Goal: Book appointment/travel/reservation

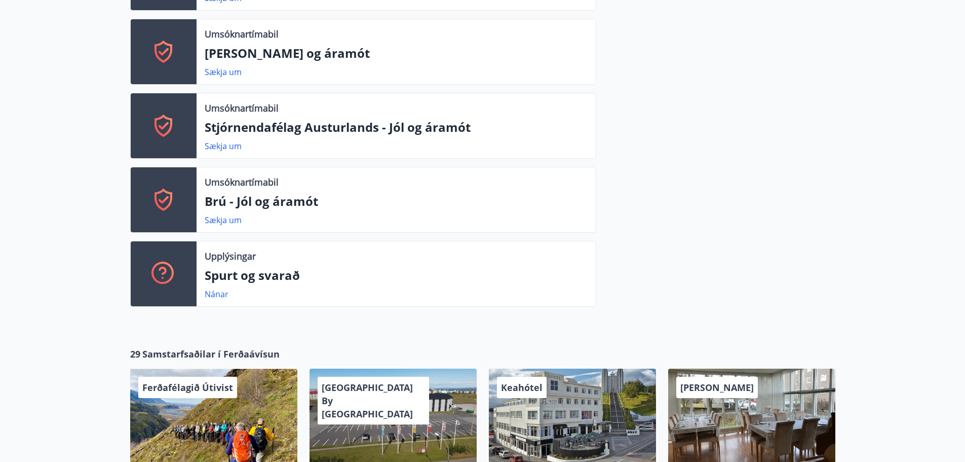
scroll to position [608, 0]
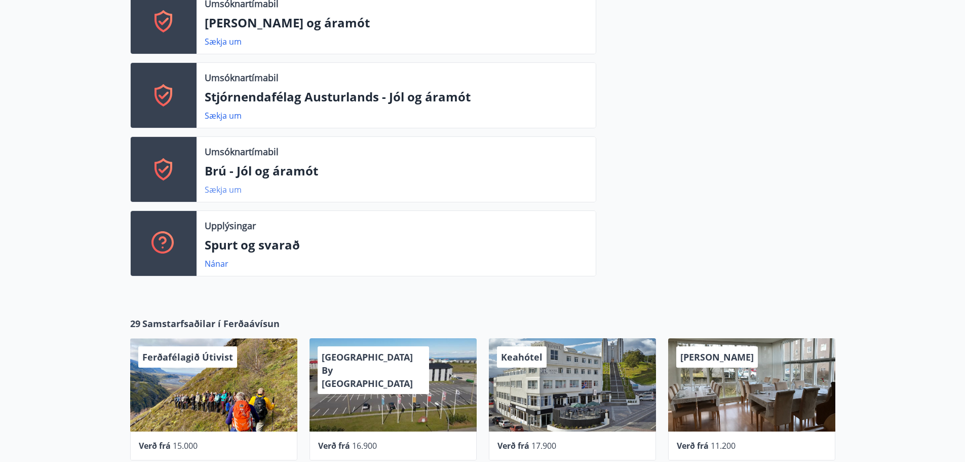
click at [220, 189] on link "Sækja um" at bounding box center [223, 189] width 37 height 11
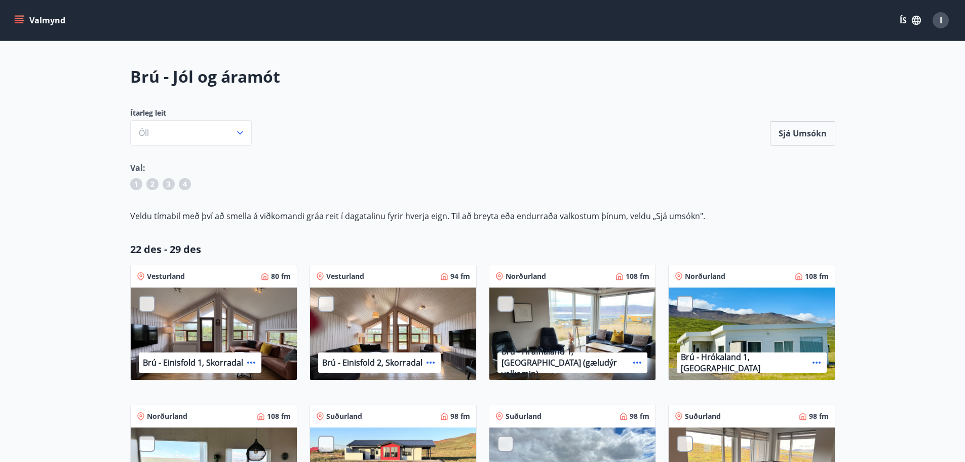
click at [61, 19] on button "Valmynd" at bounding box center [40, 20] width 57 height 18
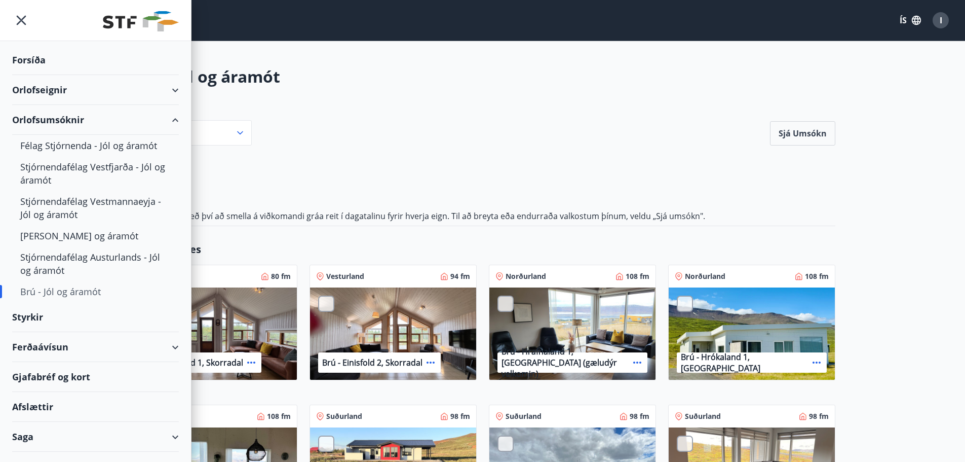
click at [64, 94] on div "Orlofseignir" at bounding box center [95, 90] width 167 height 30
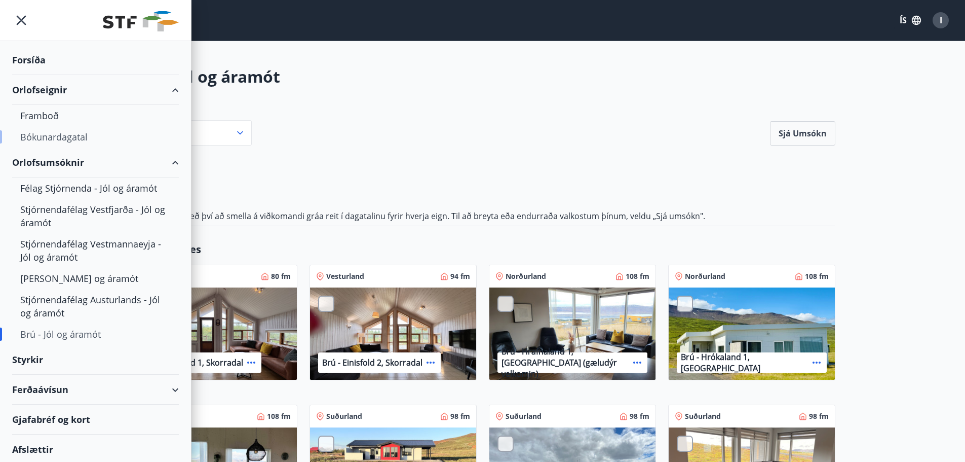
click at [53, 135] on div "Bókunardagatal" at bounding box center [95, 136] width 151 height 21
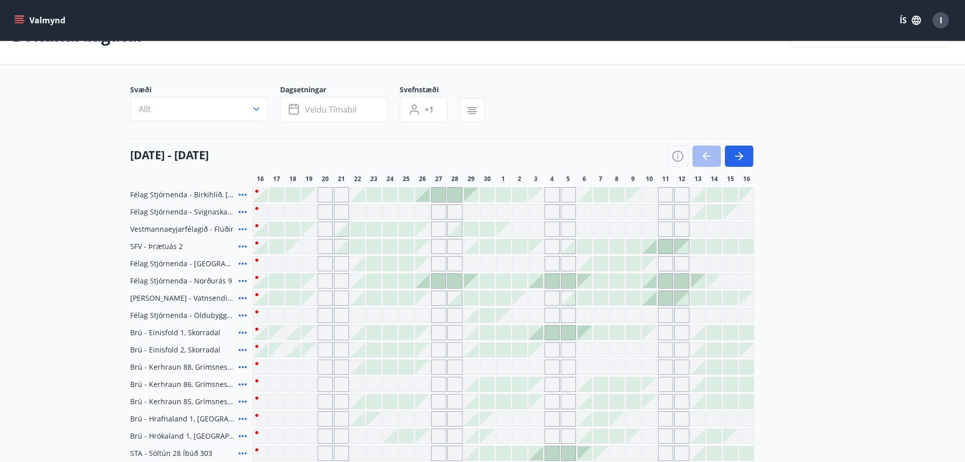
scroll to position [51, 0]
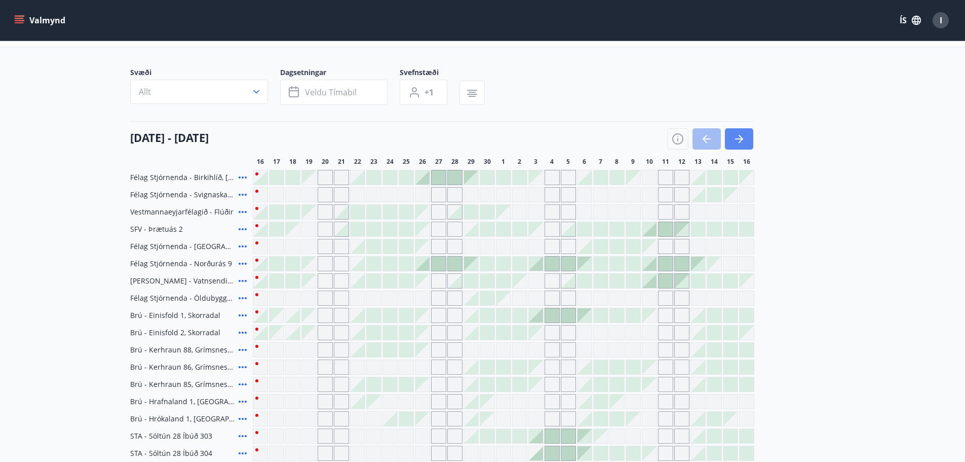
click at [741, 138] on icon "button" at bounding box center [739, 138] width 8 height 1
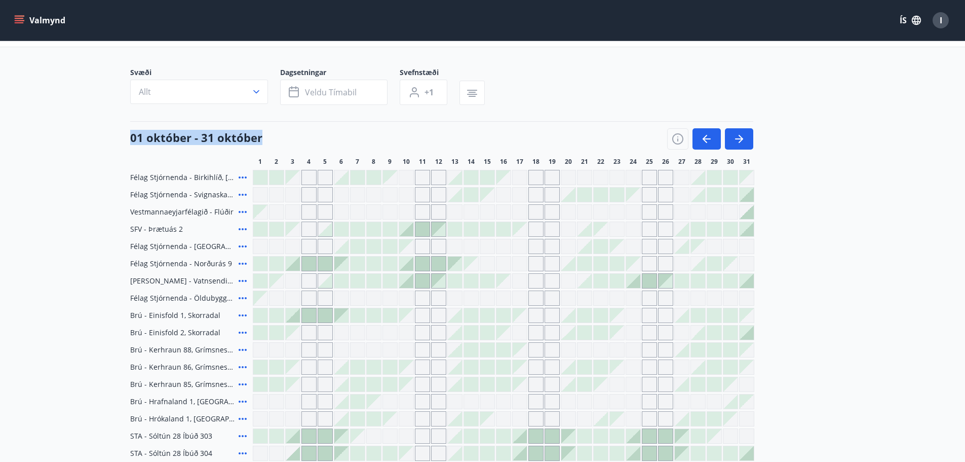
drag, startPoint x: 128, startPoint y: 138, endPoint x: 250, endPoint y: 143, distance: 121.7
click at [271, 139] on div "Svæði Allt Dagsetningar Veldu tímabil Svefnstæði +1 [DATE] - [DATE] 1 2 3 4 5 6…" at bounding box center [483, 358] width 730 height 583
click at [216, 144] on h4 "01 október - 31 október" at bounding box center [196, 137] width 132 height 15
